Goal: Task Accomplishment & Management: Complete application form

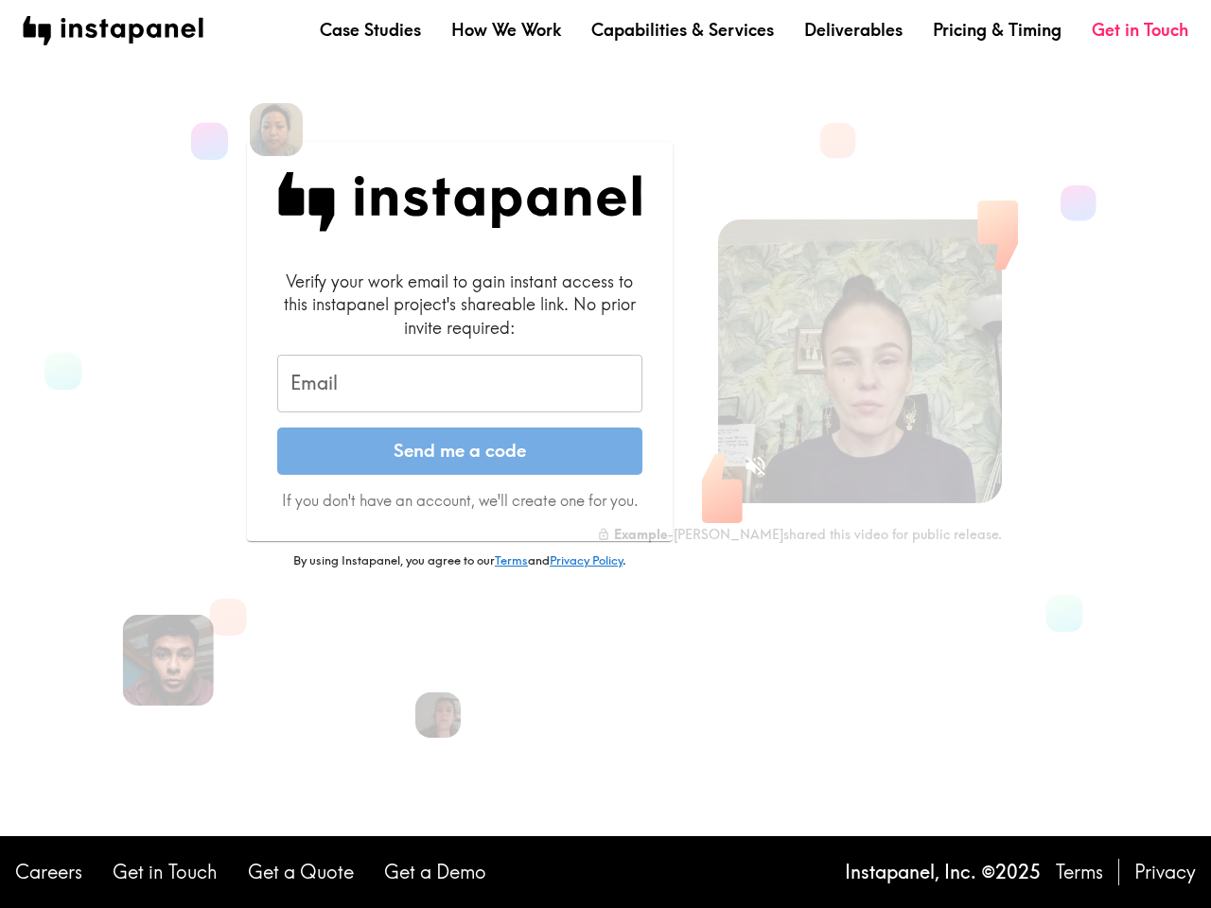
click at [606, 454] on button "Send me a code" at bounding box center [459, 451] width 365 height 47
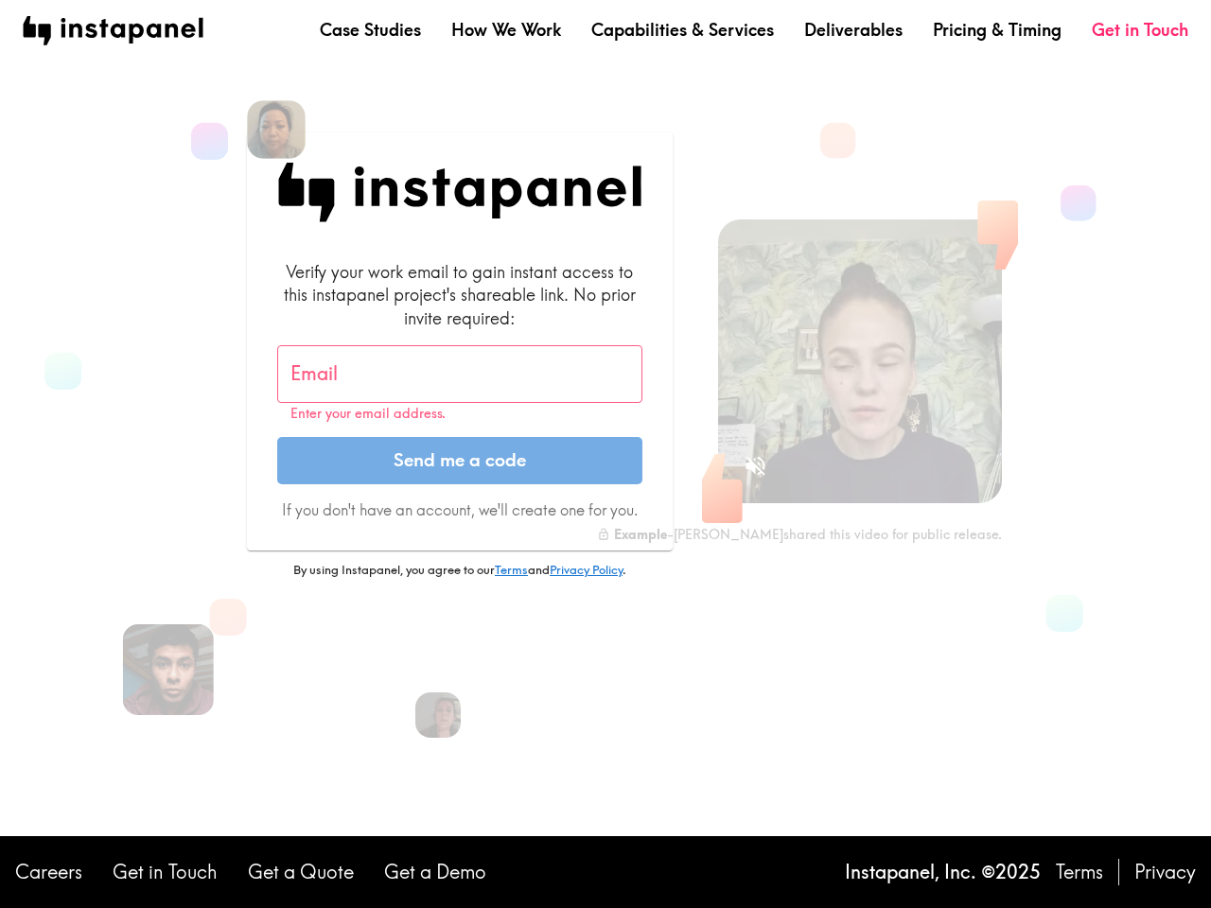
click at [276, 130] on img at bounding box center [276, 129] width 59 height 59
click at [460, 384] on input "Email" at bounding box center [459, 374] width 365 height 59
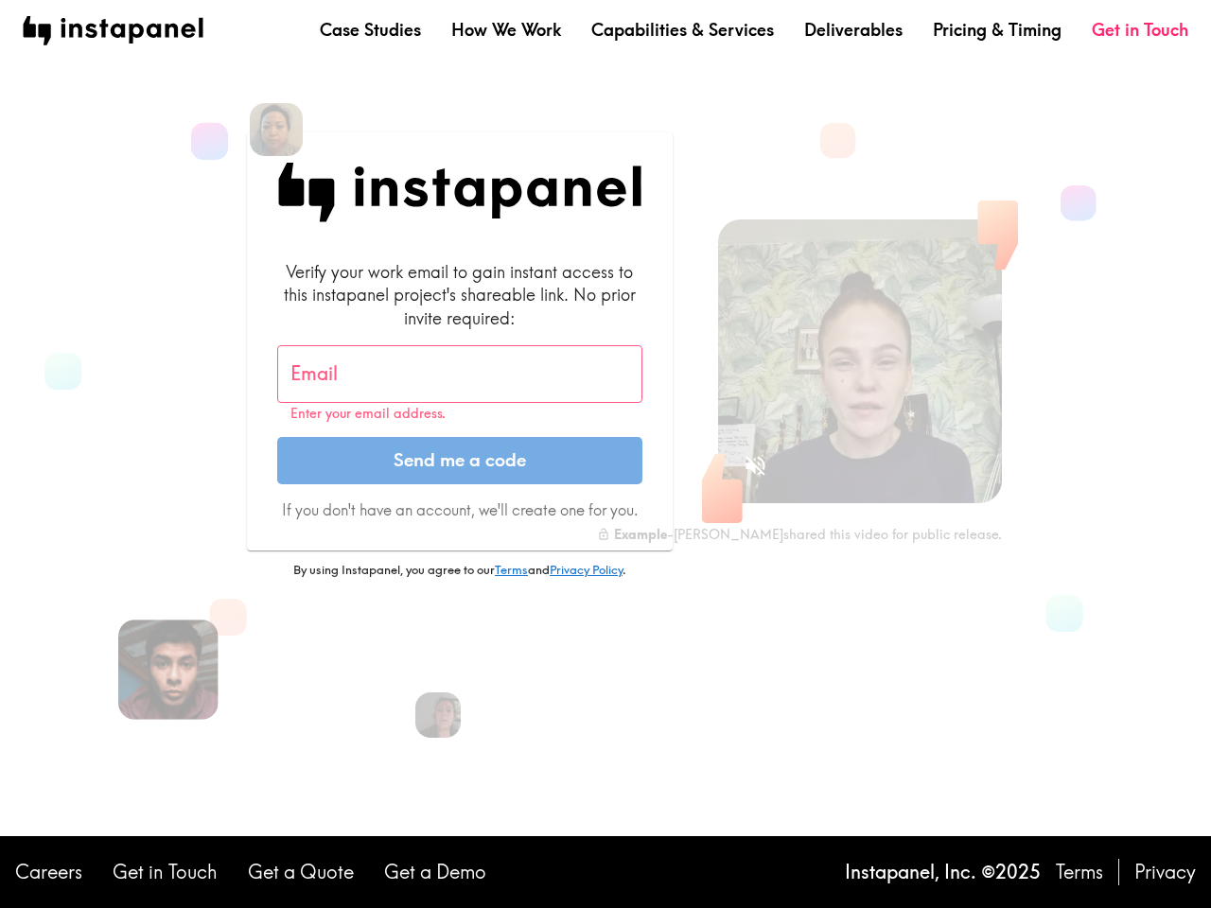
click at [168, 661] on img at bounding box center [168, 670] width 100 height 100
click at [755, 466] on icon "Sound is off" at bounding box center [756, 466] width 20 height 20
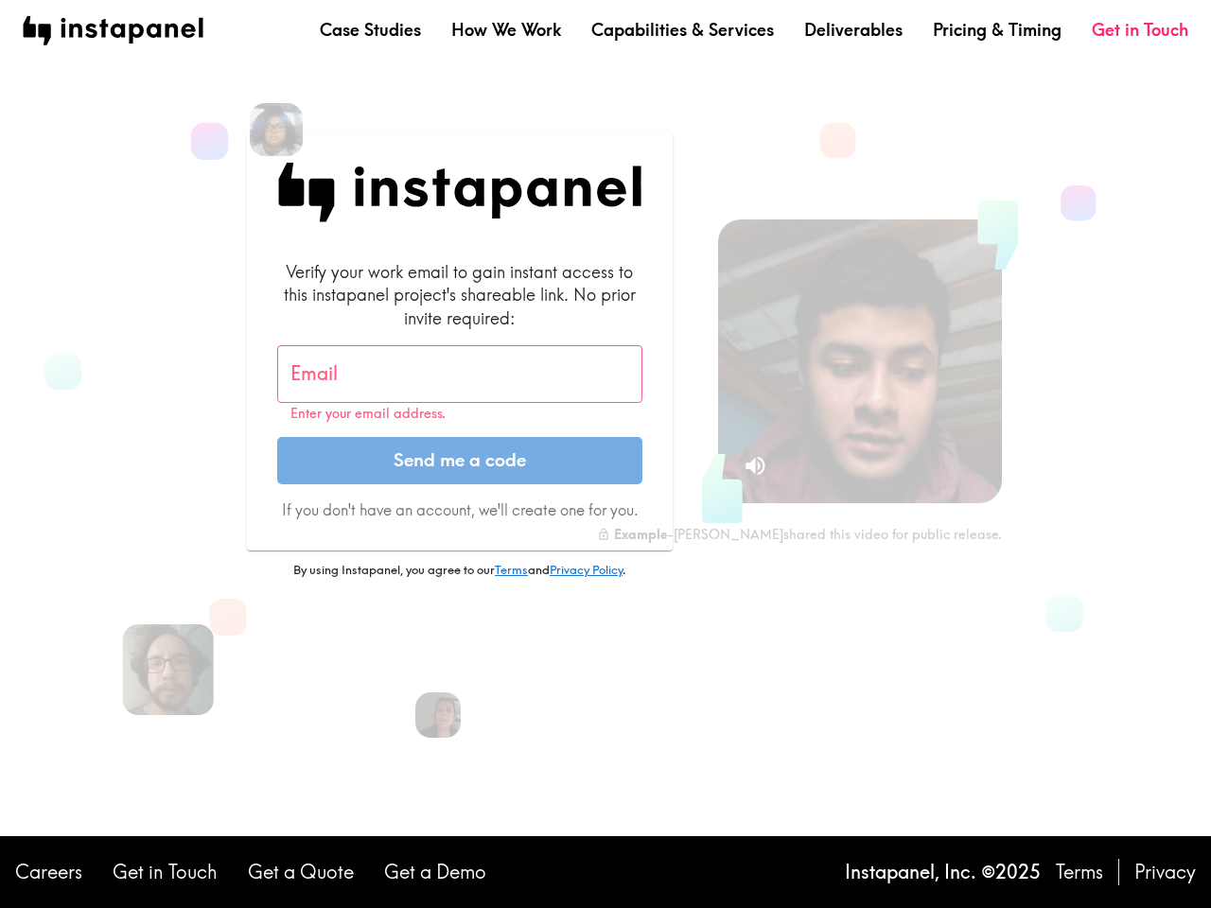
click at [860, 361] on video at bounding box center [860, 362] width 284 height 284
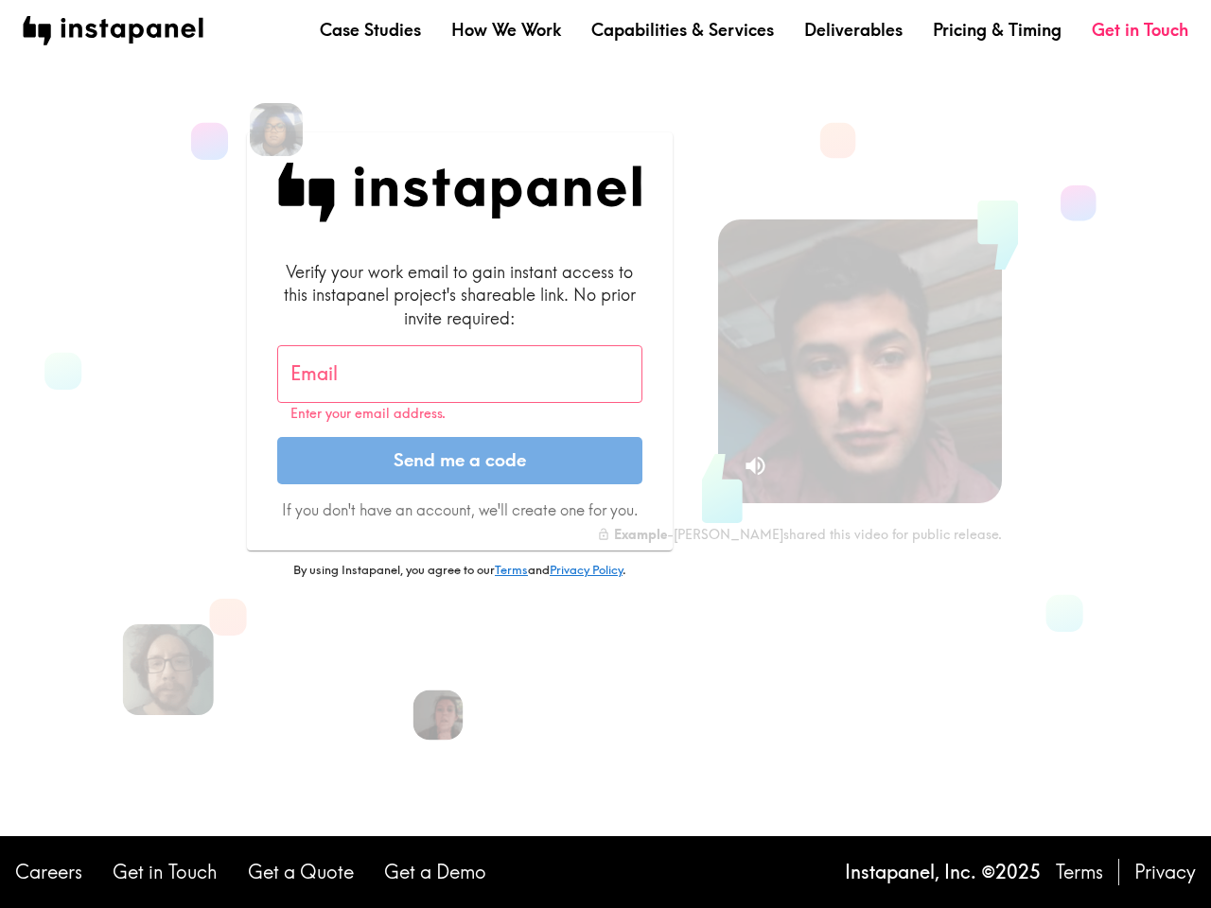
click at [438, 715] on img at bounding box center [439, 716] width 50 height 50
